Goal: Submit feedback/report problem: Submit feedback/report problem

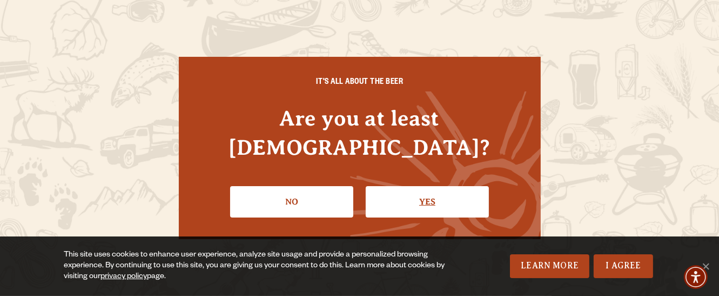
click at [429, 186] on link "Yes" at bounding box center [427, 201] width 123 height 31
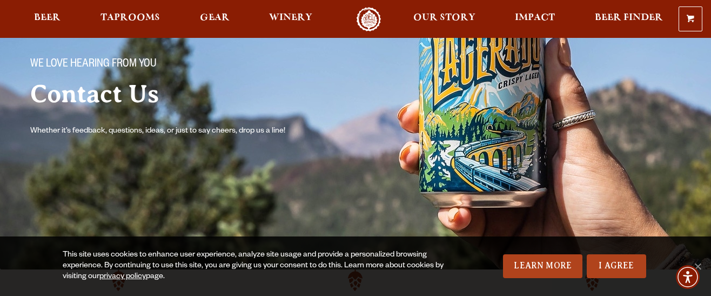
scroll to position [162, 0]
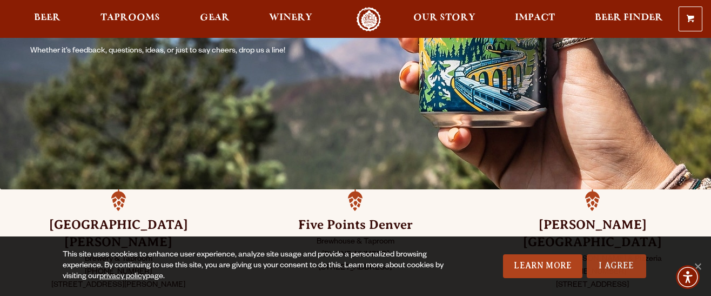
drag, startPoint x: 608, startPoint y: 262, endPoint x: 501, endPoint y: 163, distance: 146.5
click at [608, 262] on link "I Agree" at bounding box center [616, 266] width 59 height 24
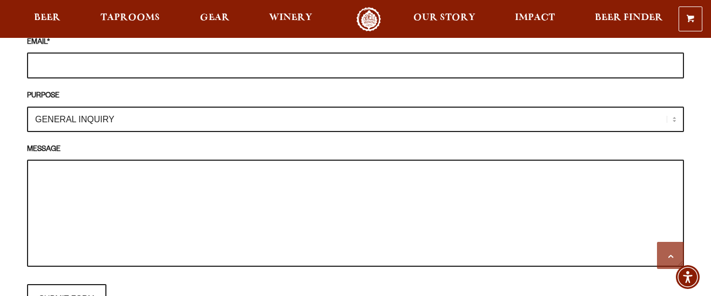
scroll to position [973, 0]
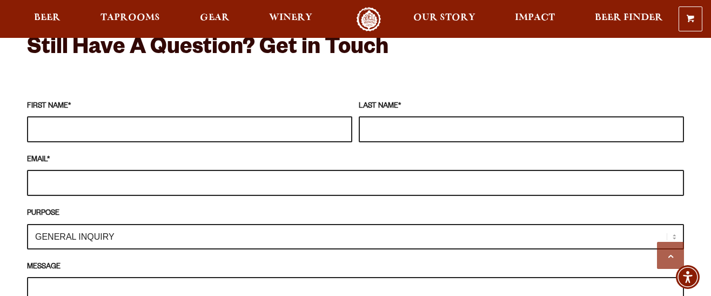
click at [111, 170] on input "EMAIL *" at bounding box center [355, 183] width 657 height 26
type input "[EMAIL_ADDRESS][DOMAIN_NAME]"
type input "[PERSON_NAME]"
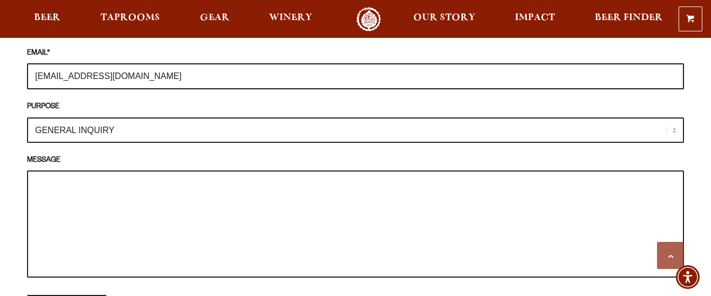
scroll to position [1081, 0]
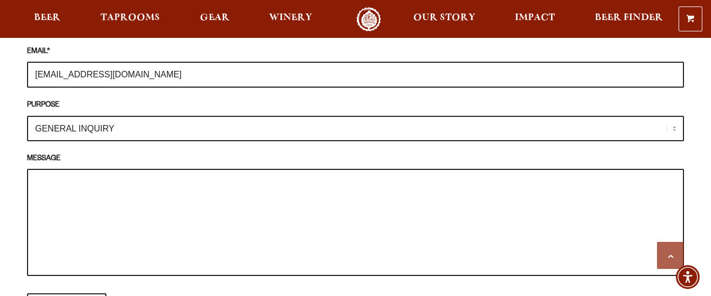
click at [122, 153] on p "MESSAGE" at bounding box center [355, 217] width 657 height 128
click at [126, 175] on textarea "MESSAGE" at bounding box center [355, 222] width 657 height 107
paste textarea "Hi, I’m excited to share that I'm writing an article aimed at [DEMOGRAPHIC_DATA…"
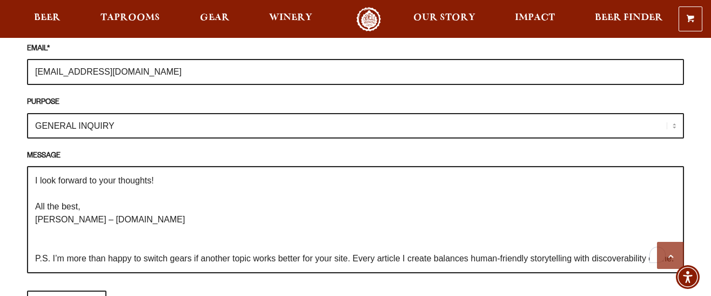
scroll to position [134, 0]
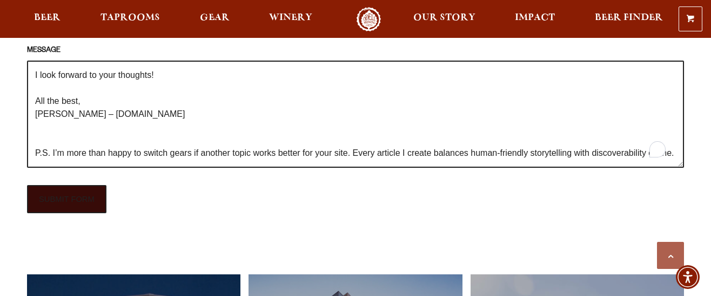
type textarea "Hi, I’m excited to share that I'm writing an article aimed at [DEMOGRAPHIC_DATA…"
click at [91, 190] on input "SUBMIT FORM" at bounding box center [66, 199] width 79 height 28
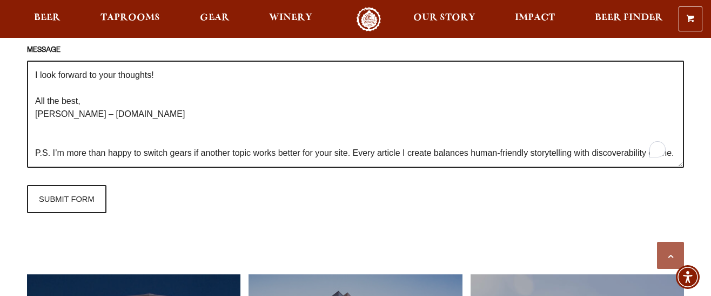
type input "Sending"
